Goal: Find specific page/section

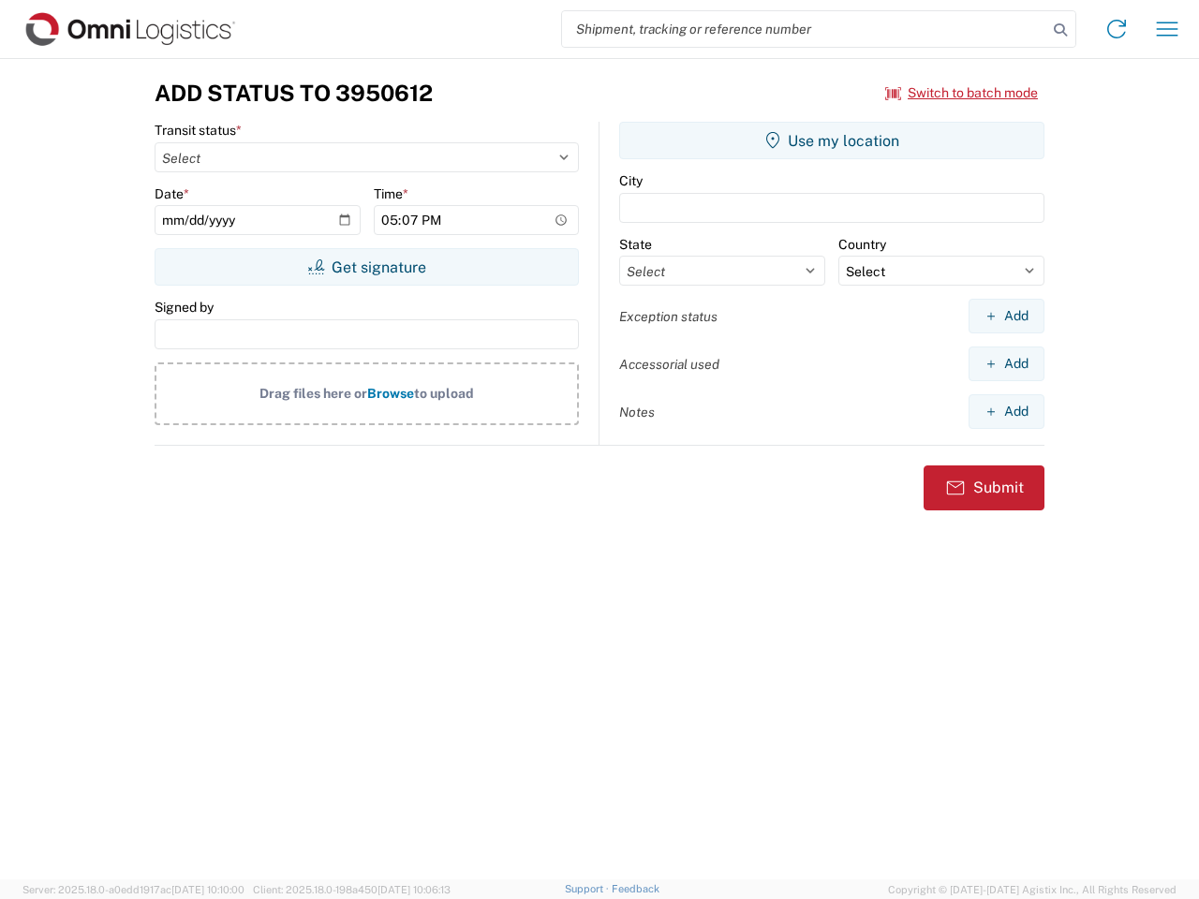
click at [805, 29] on input "search" at bounding box center [804, 29] width 485 height 36
click at [1061, 30] on icon at bounding box center [1061, 30] width 26 height 26
click at [1117, 29] on icon at bounding box center [1117, 29] width 30 height 30
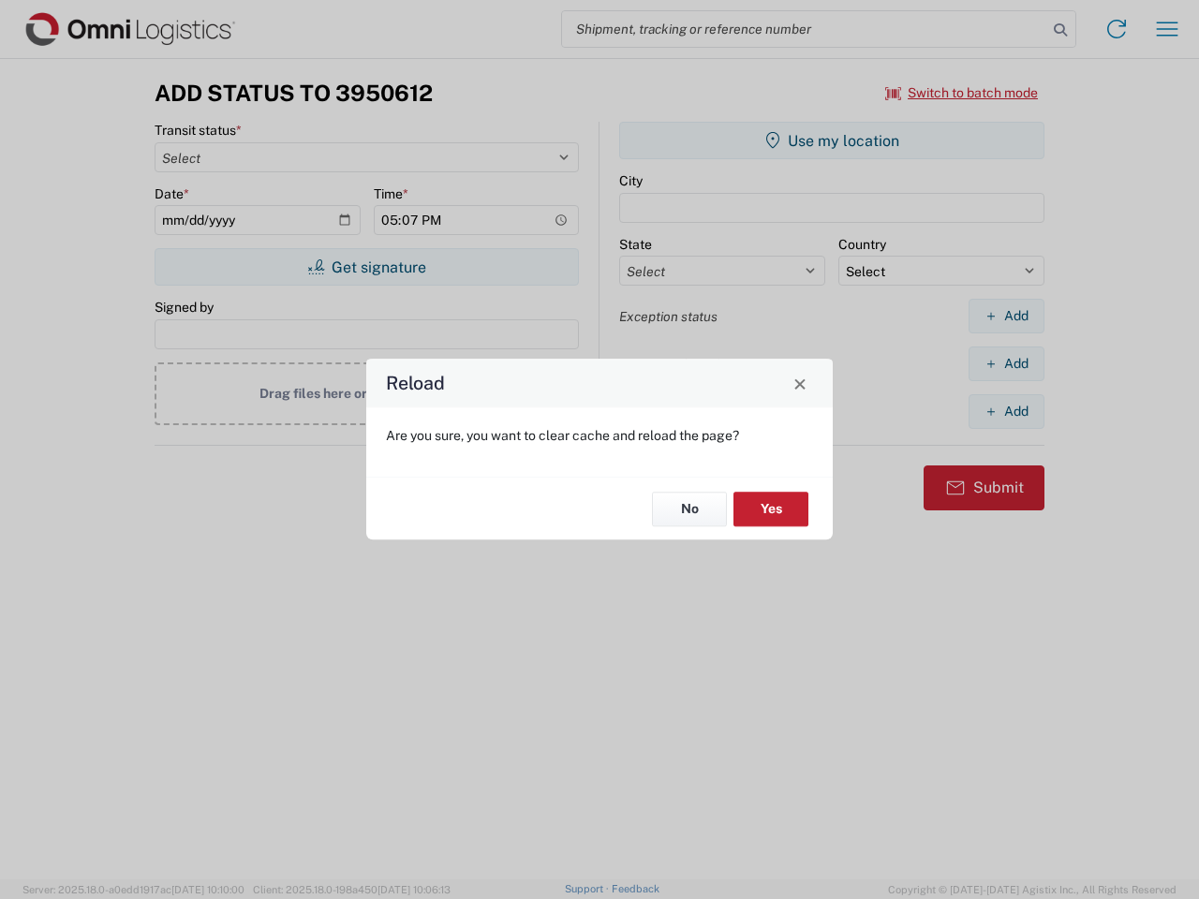
click at [1167, 29] on div "Reload Are you sure, you want to clear cache and reload the page? No Yes" at bounding box center [599, 449] width 1199 height 899
click at [962, 93] on div "Reload Are you sure, you want to clear cache and reload the page? No Yes" at bounding box center [599, 449] width 1199 height 899
click at [366, 267] on div "Reload Are you sure, you want to clear cache and reload the page? No Yes" at bounding box center [599, 449] width 1199 height 899
click at [832, 141] on div "Reload Are you sure, you want to clear cache and reload the page? No Yes" at bounding box center [599, 449] width 1199 height 899
click at [1006, 316] on div "Reload Are you sure, you want to clear cache and reload the page? No Yes" at bounding box center [599, 449] width 1199 height 899
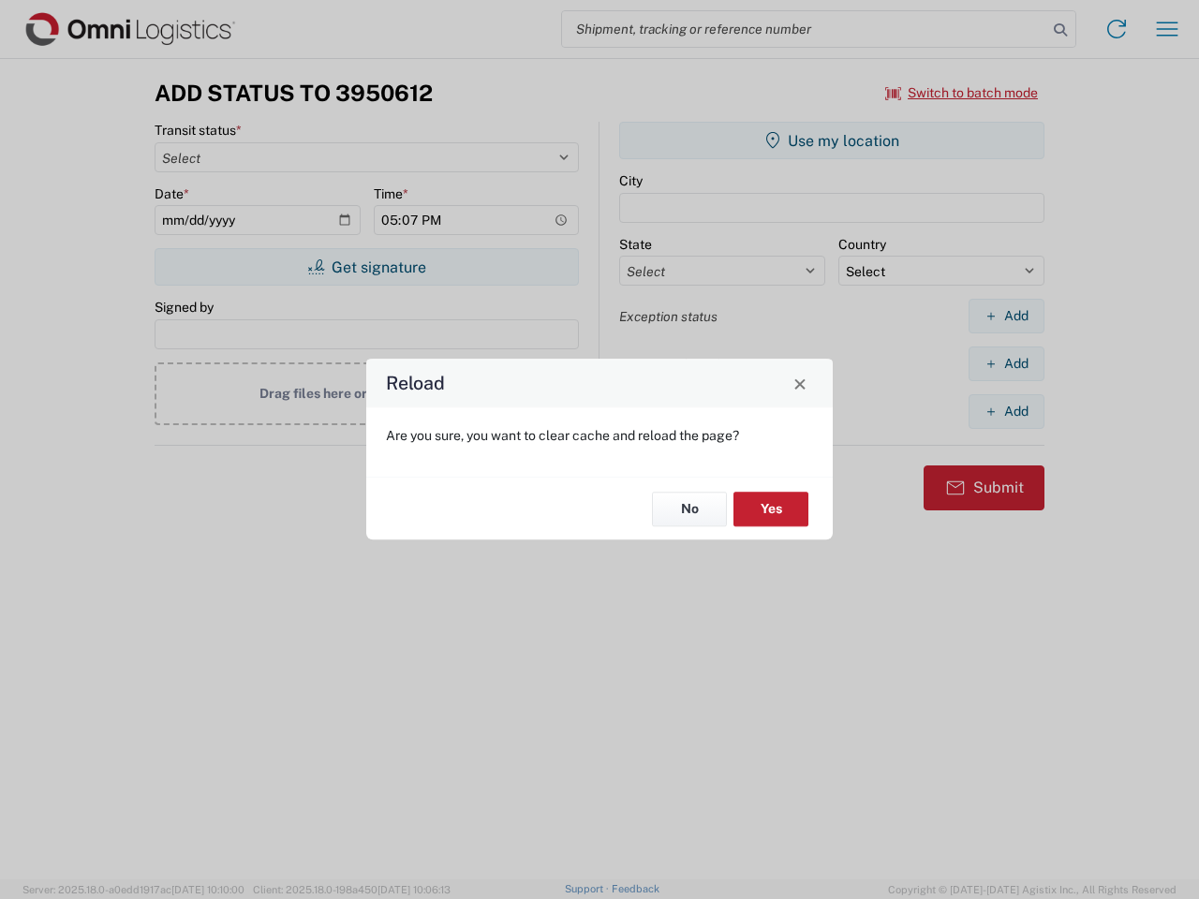
click at [1006, 364] on div "Reload Are you sure, you want to clear cache and reload the page? No Yes" at bounding box center [599, 449] width 1199 height 899
click at [1006, 411] on div "Reload Are you sure, you want to clear cache and reload the page? No Yes" at bounding box center [599, 449] width 1199 height 899
